Goal: Check status: Check status

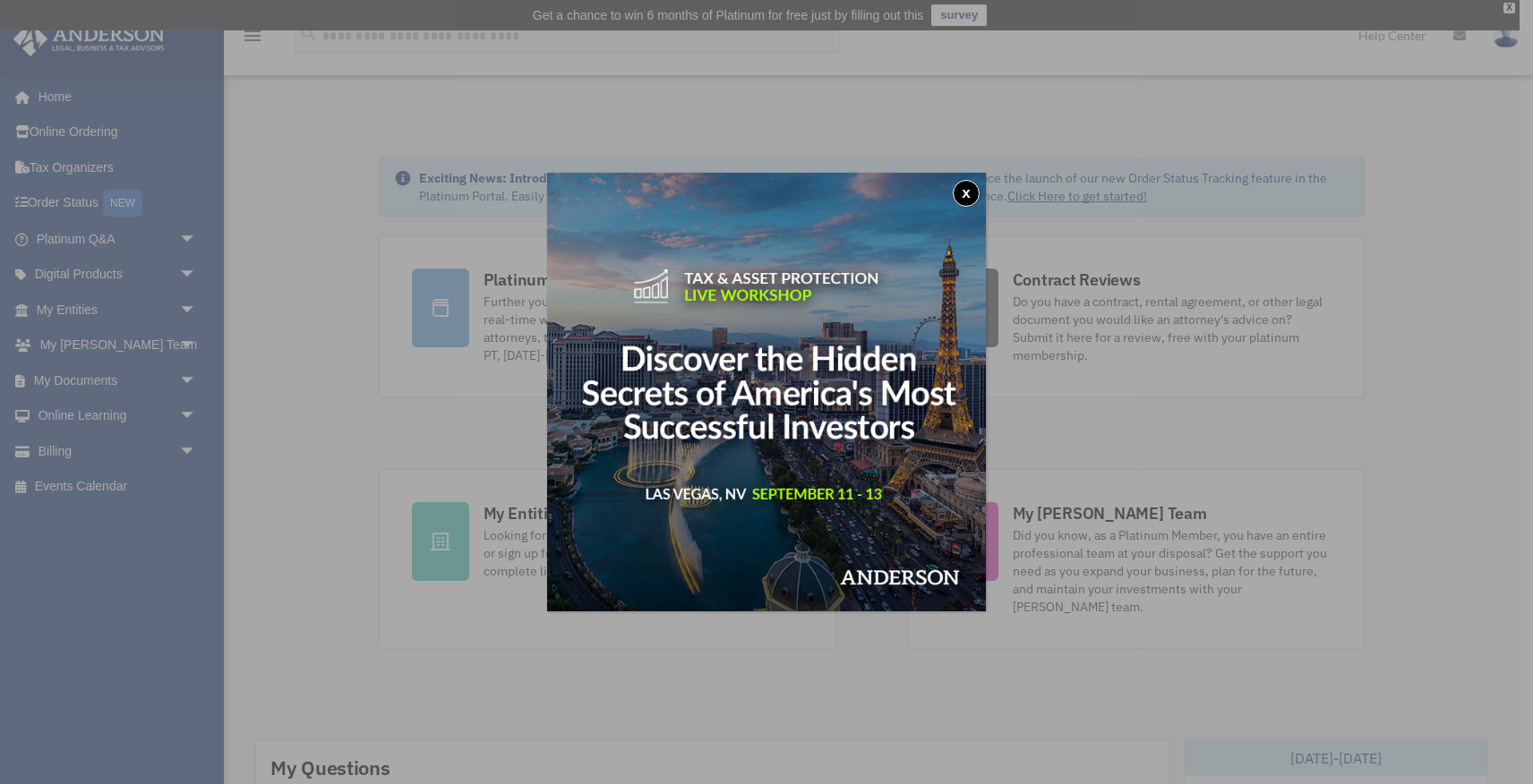
click at [961, 197] on button "x" at bounding box center [965, 193] width 27 height 27
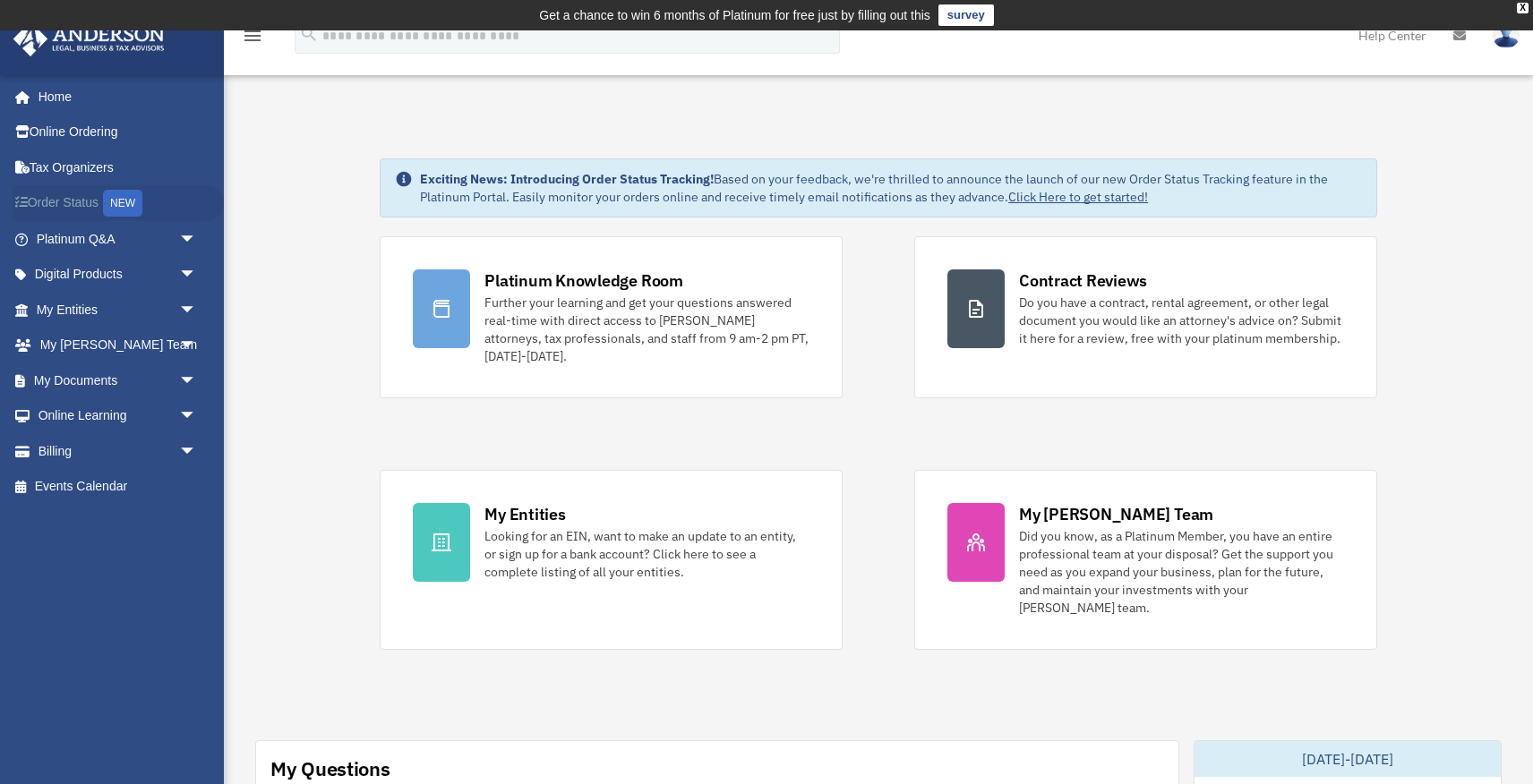
click at [84, 200] on link "Order Status NEW" at bounding box center [118, 203] width 212 height 36
click at [106, 305] on link "My Entities arrow_drop_down" at bounding box center [118, 310] width 212 height 35
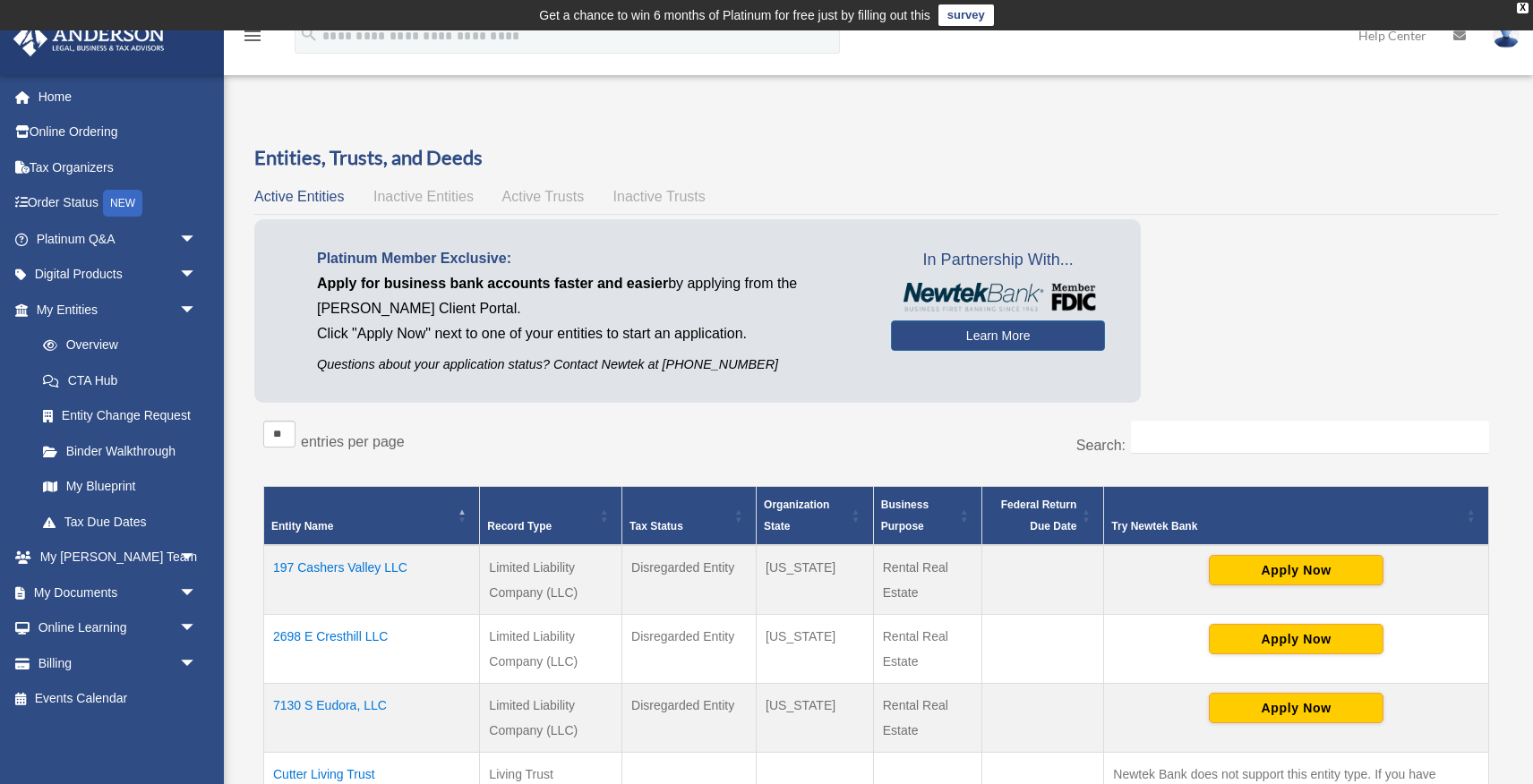
click at [539, 195] on span "Active Trusts" at bounding box center [543, 196] width 83 height 15
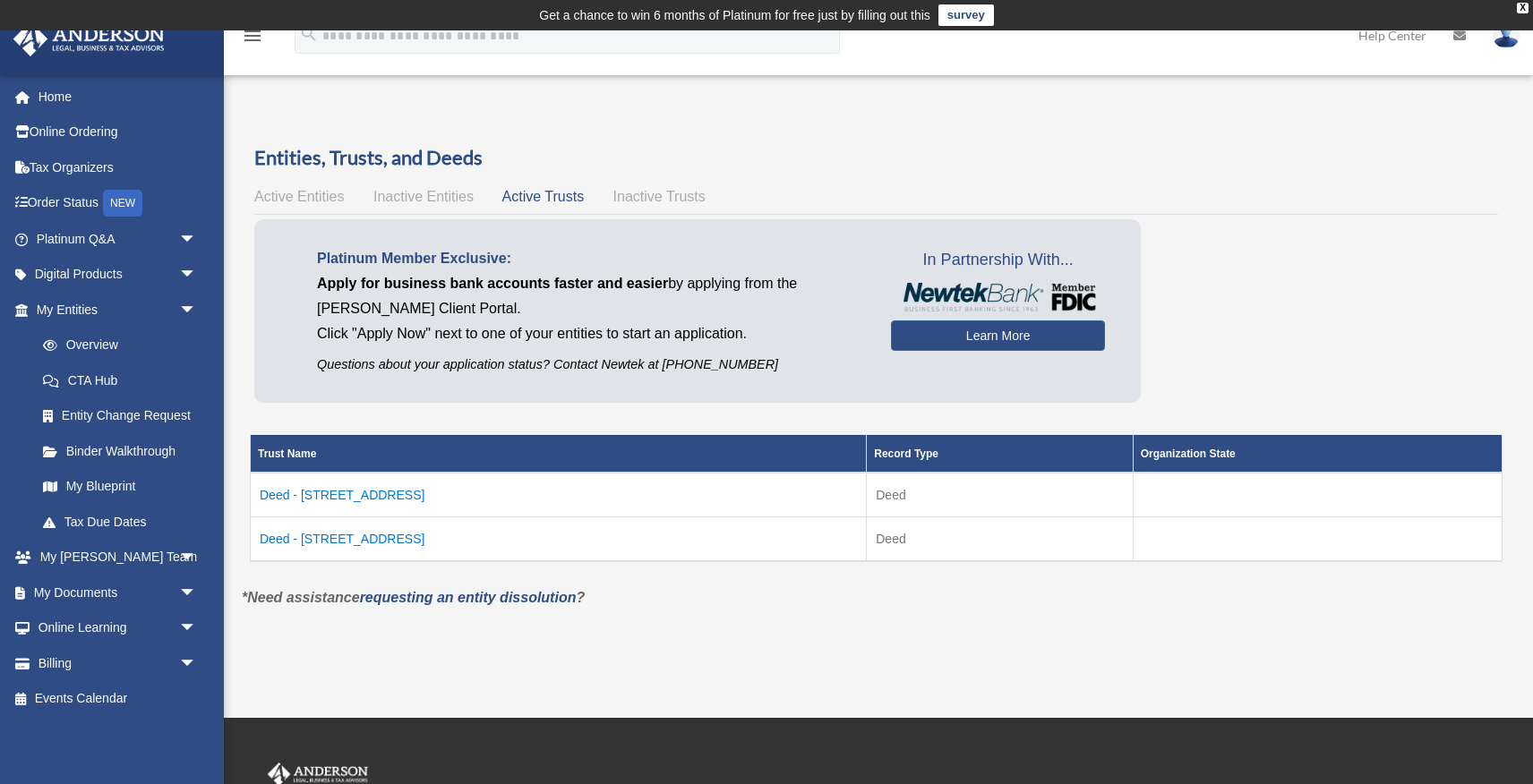
click at [415, 536] on td "Deed - 2698 East Cresthill Avenue" at bounding box center [559, 538] width 616 height 44
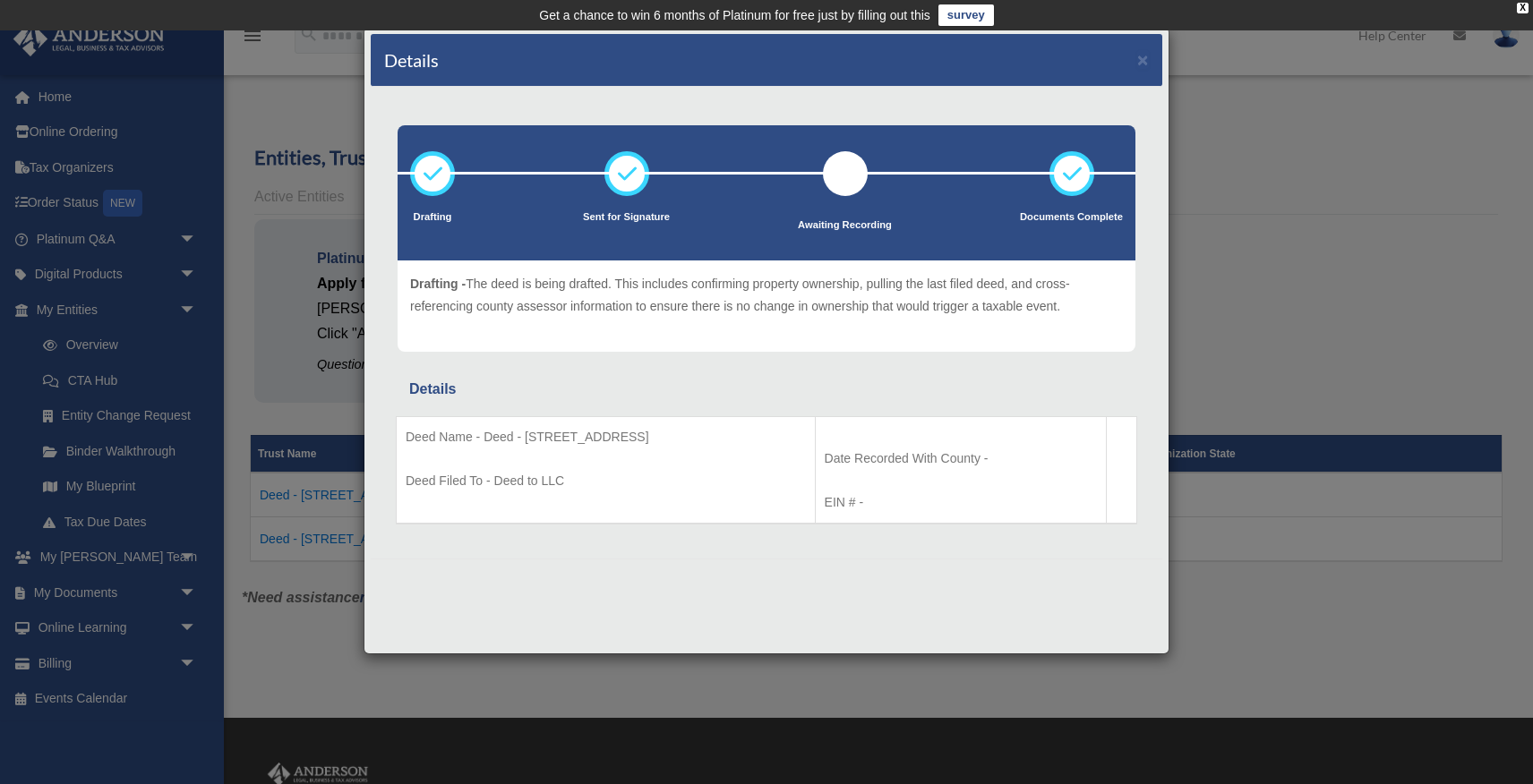
click at [318, 406] on div "Details × Drafting Sent for Signature" at bounding box center [766, 392] width 1533 height 784
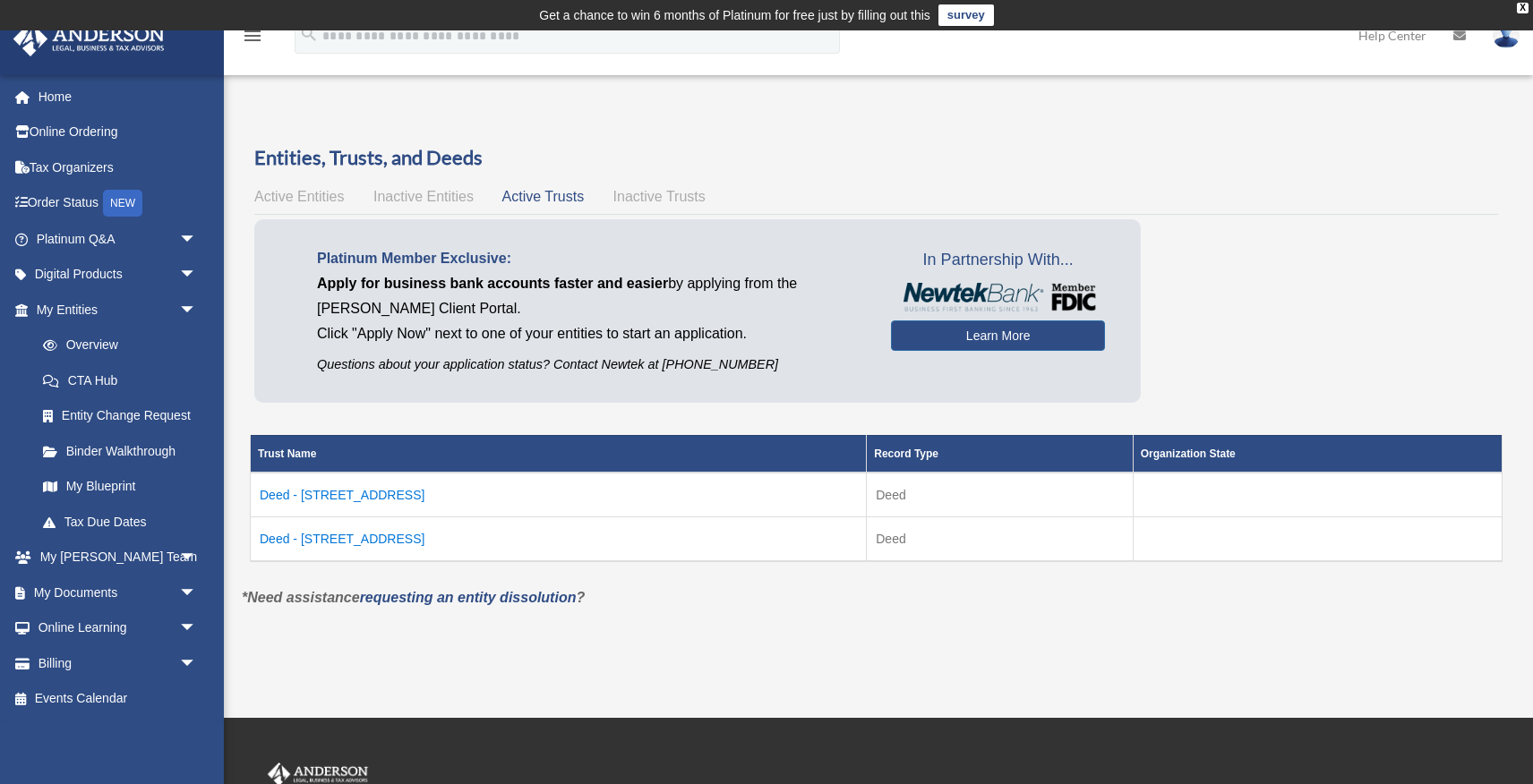
click at [648, 195] on span "Inactive Trusts" at bounding box center [659, 196] width 92 height 15
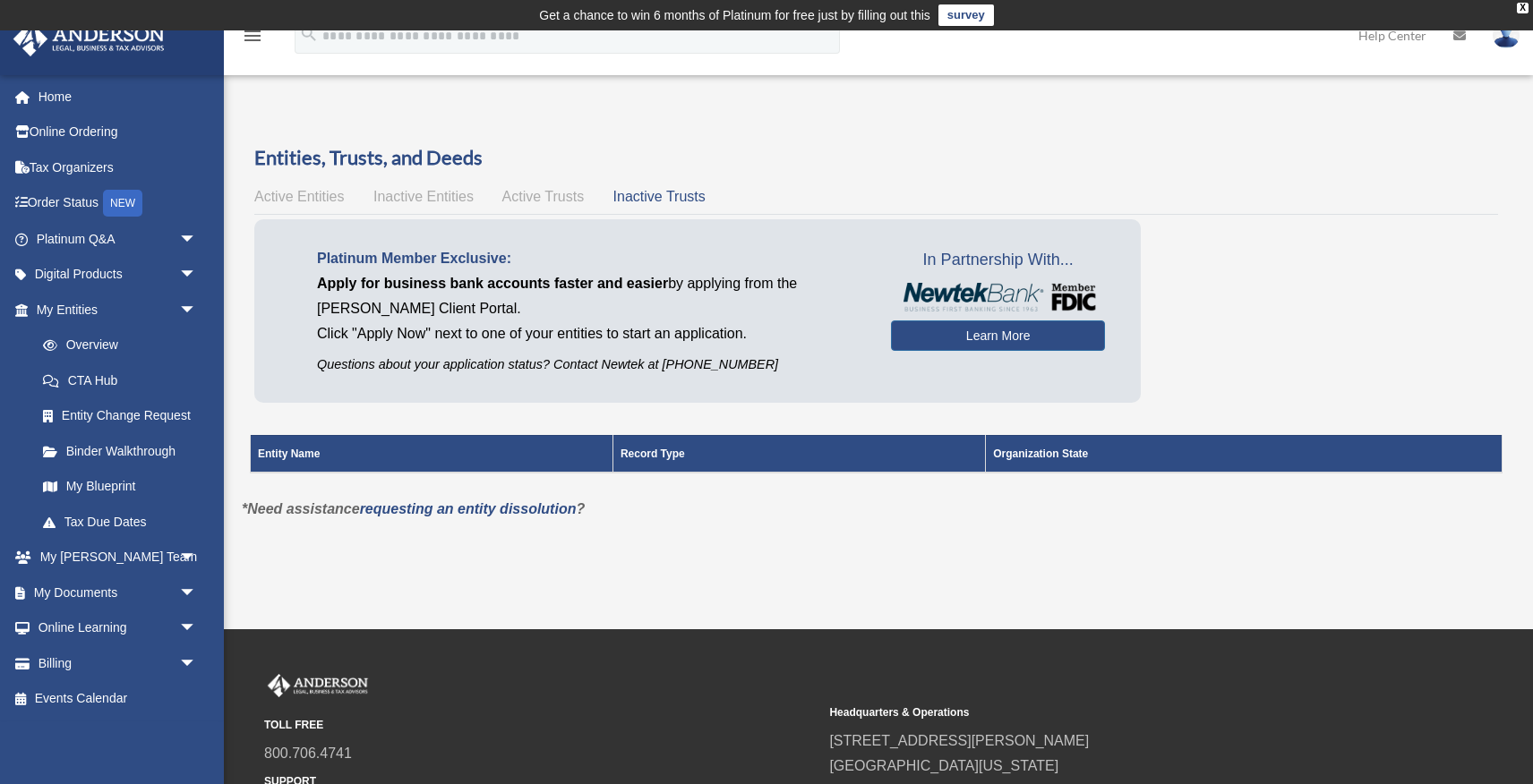
click at [310, 195] on span "Active Entities" at bounding box center [298, 196] width 90 height 15
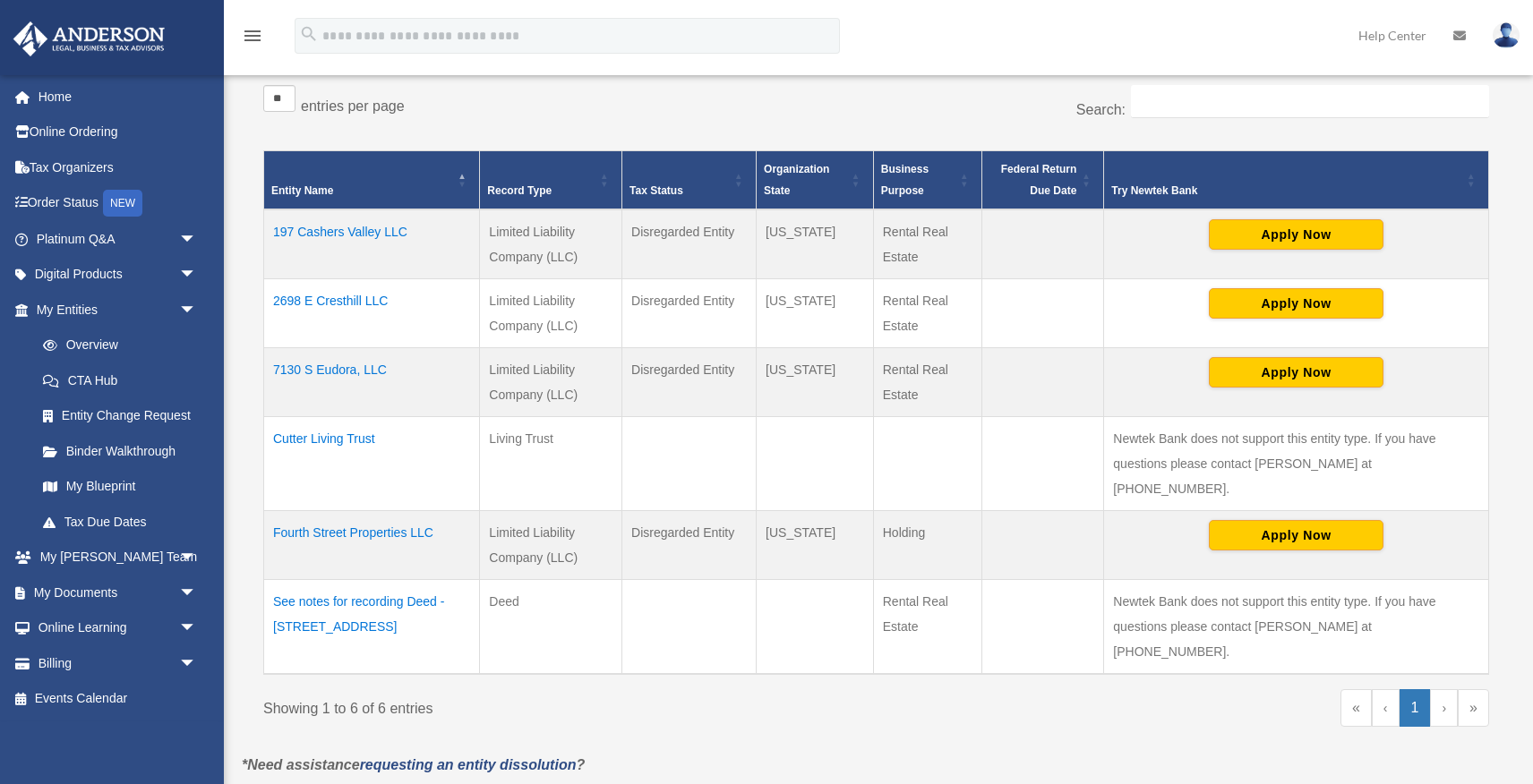
scroll to position [342, 0]
